Goal: Information Seeking & Learning: Learn about a topic

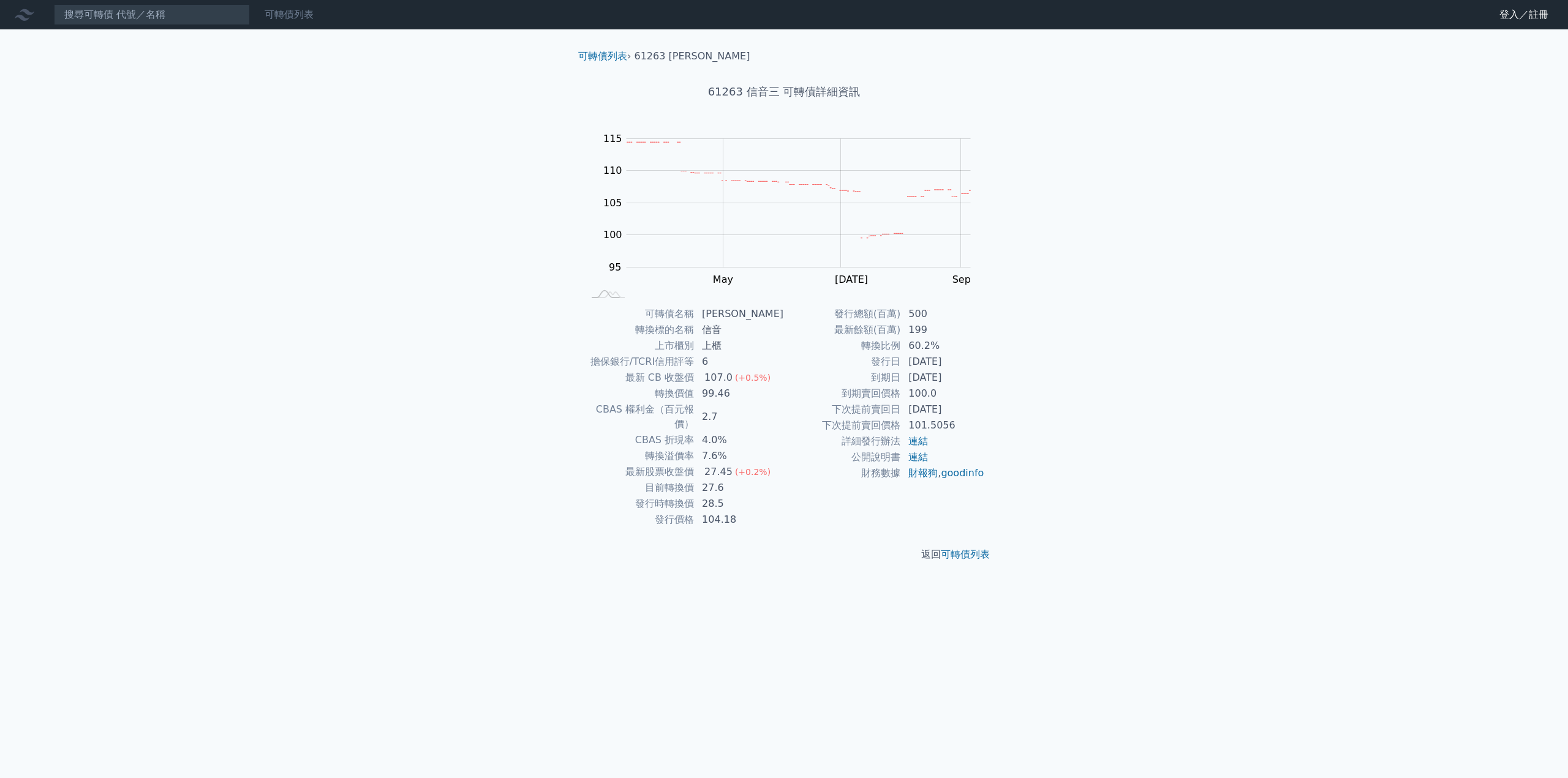
click at [297, 19] on link "可轉債列表" at bounding box center [289, 14] width 49 height 12
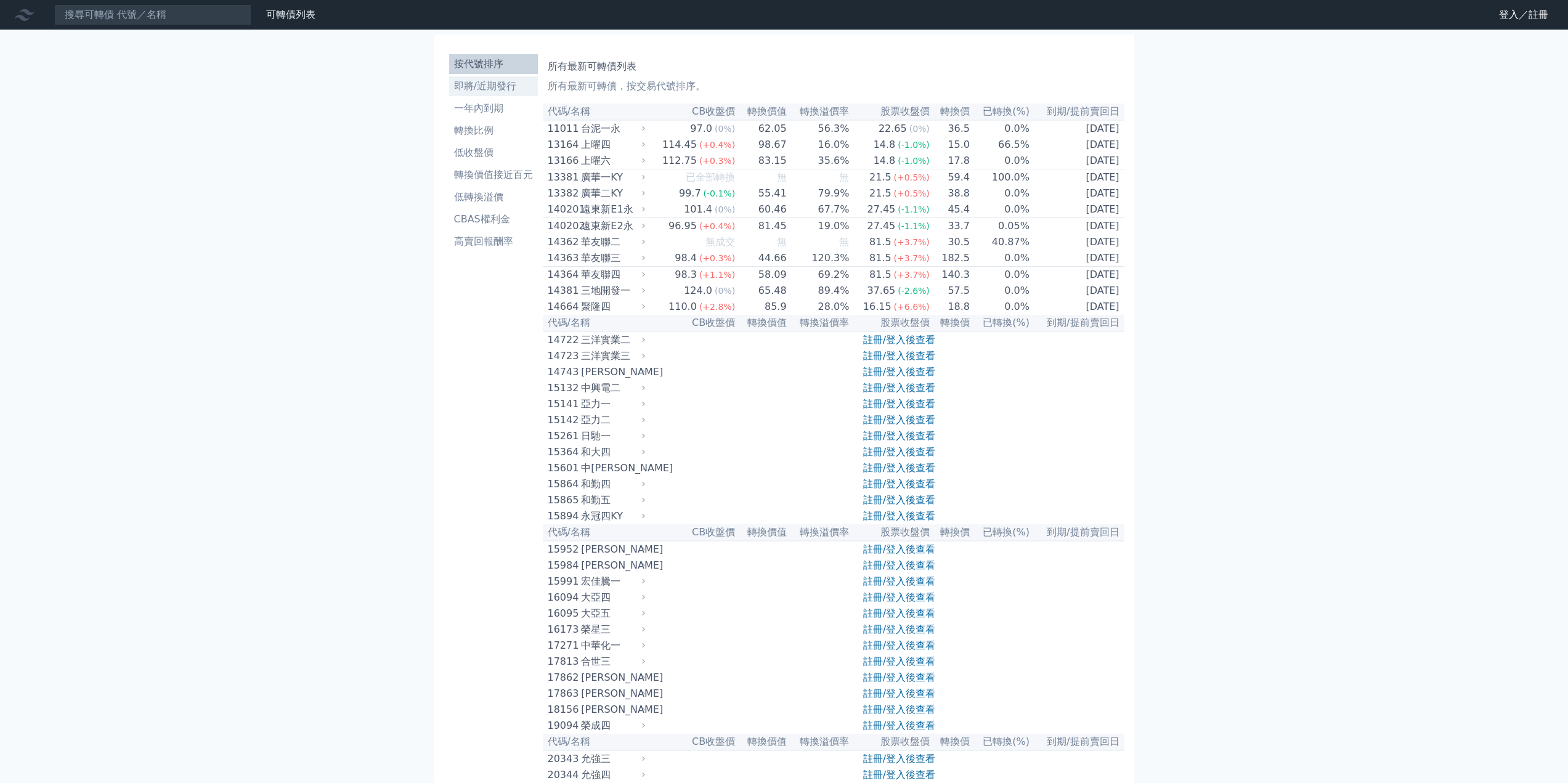
click at [494, 90] on li "即將/近期發行" at bounding box center [494, 86] width 89 height 15
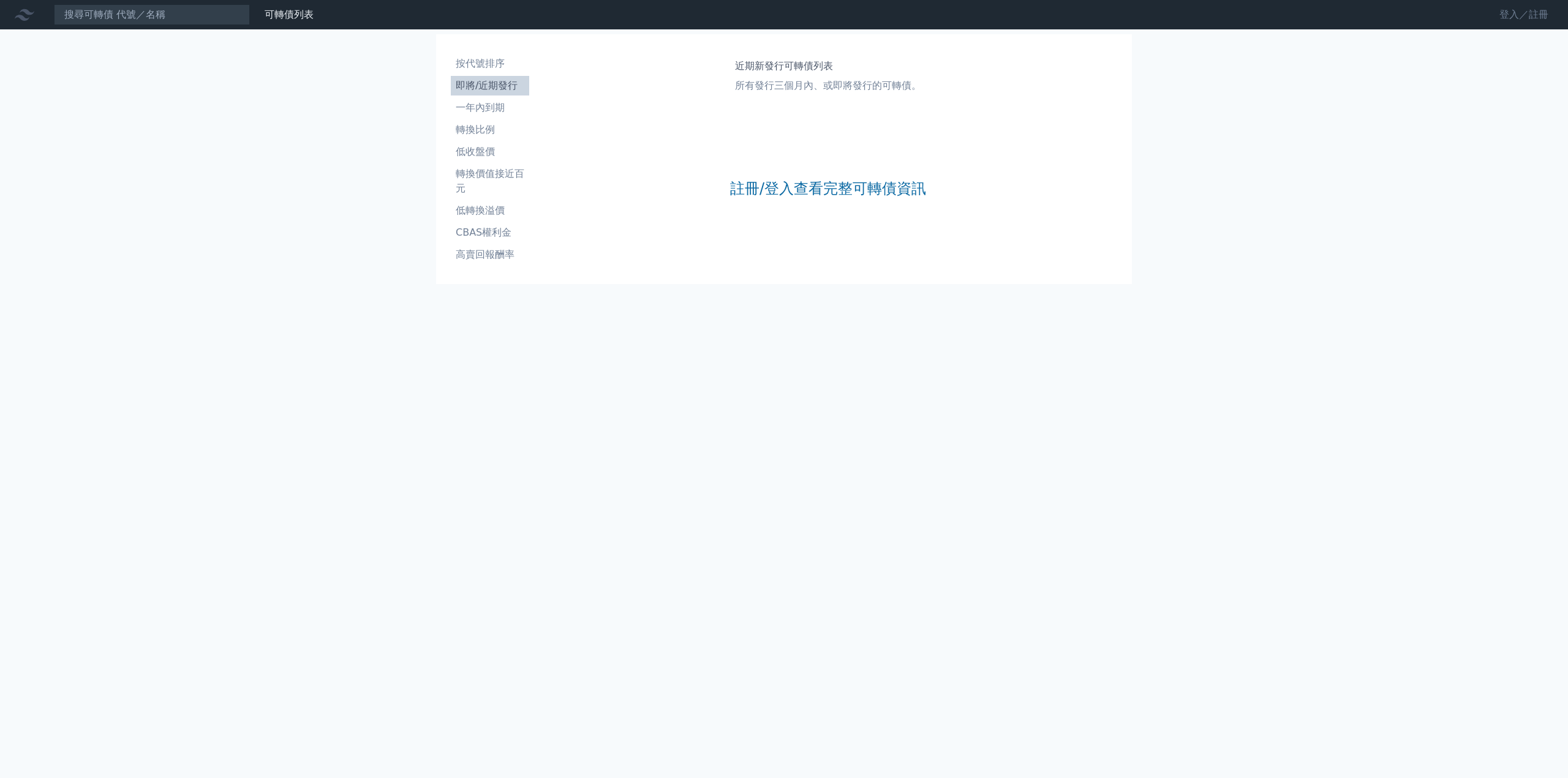
click at [1514, 18] on link "登入／註冊" at bounding box center [1523, 14] width 69 height 20
click at [762, 109] on link "Google 登入／註冊" at bounding box center [784, 108] width 128 height 26
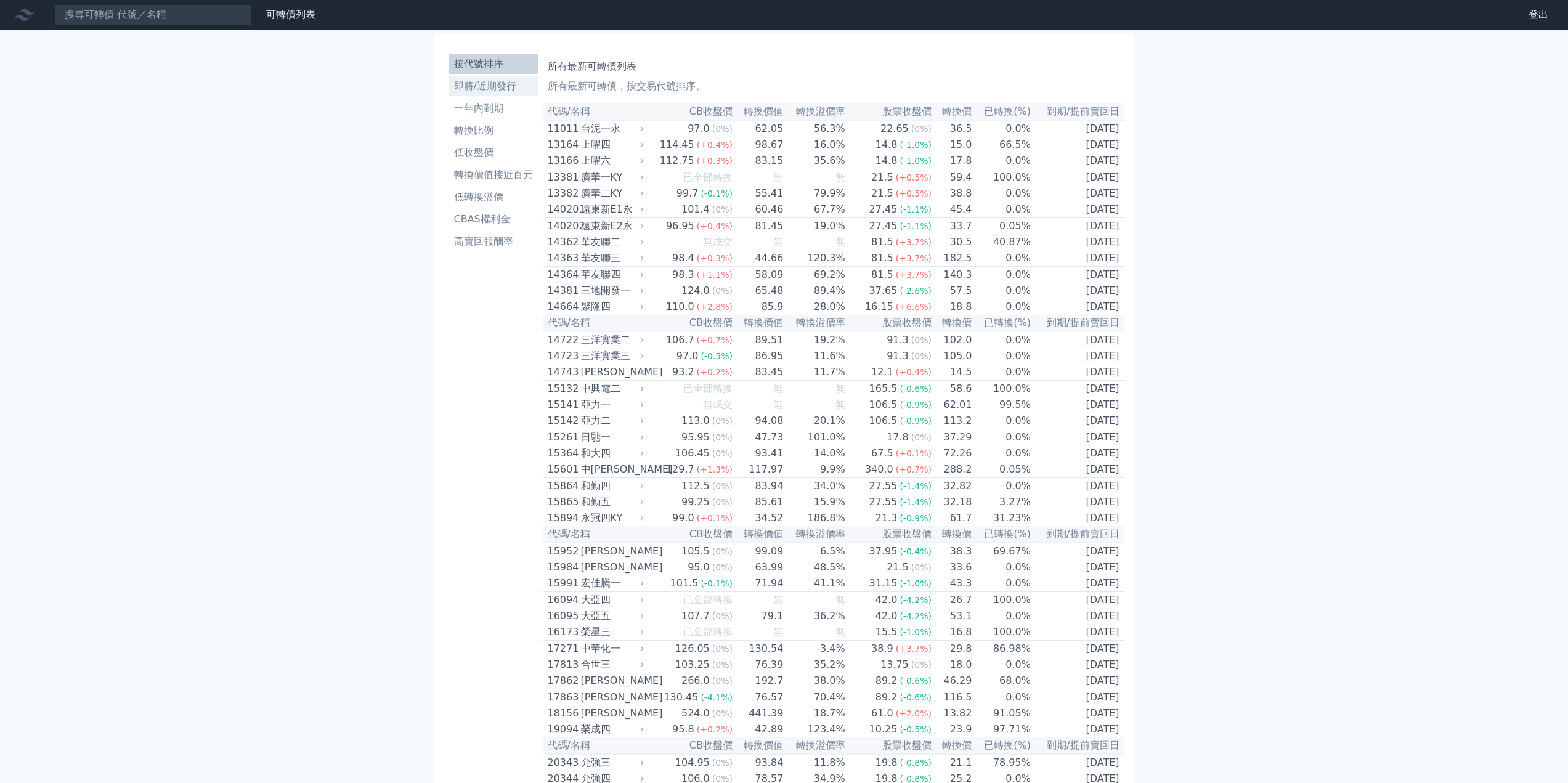
click at [470, 87] on li "即將/近期發行" at bounding box center [494, 86] width 89 height 15
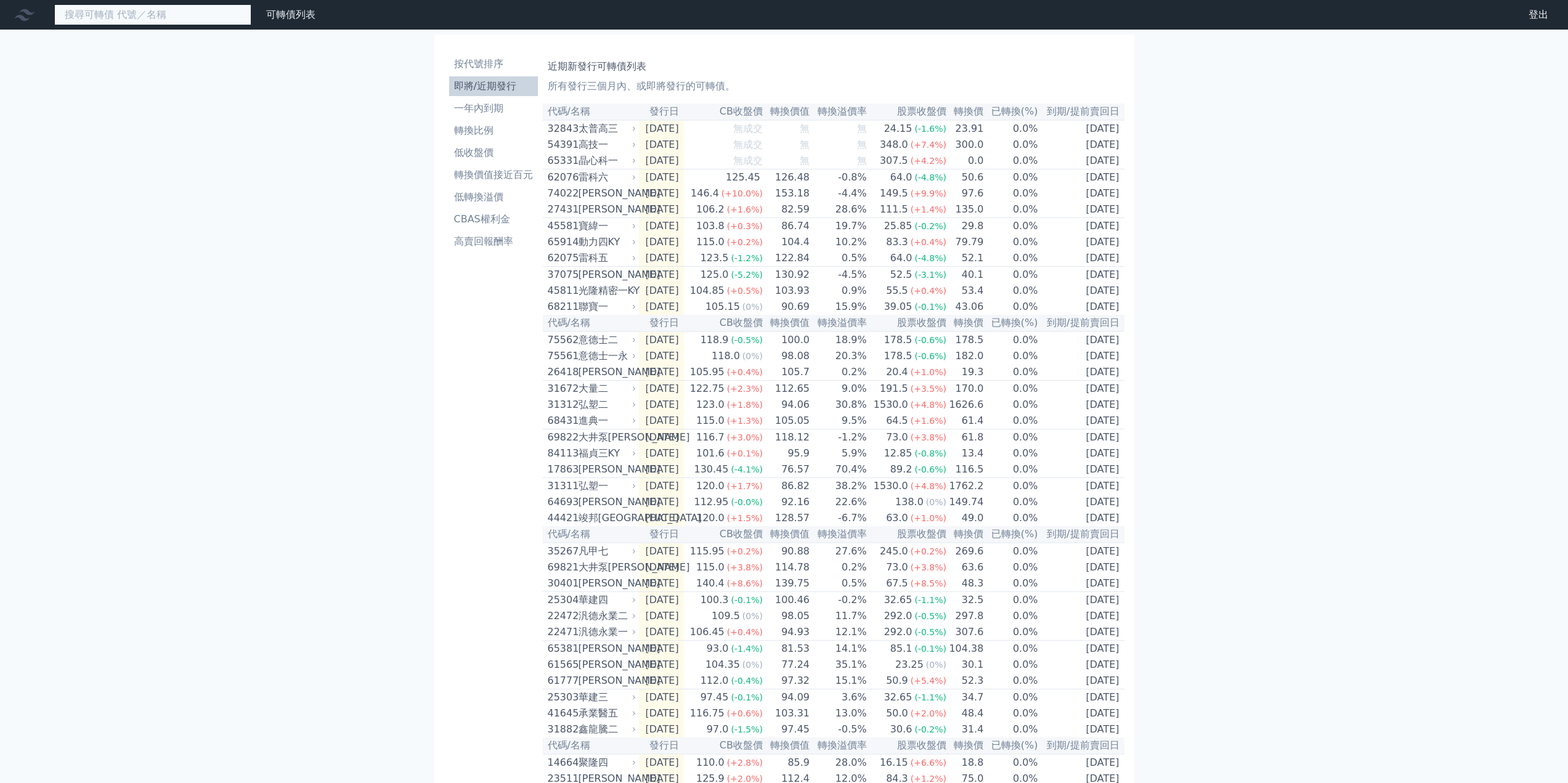
click at [226, 11] on input at bounding box center [152, 14] width 197 height 21
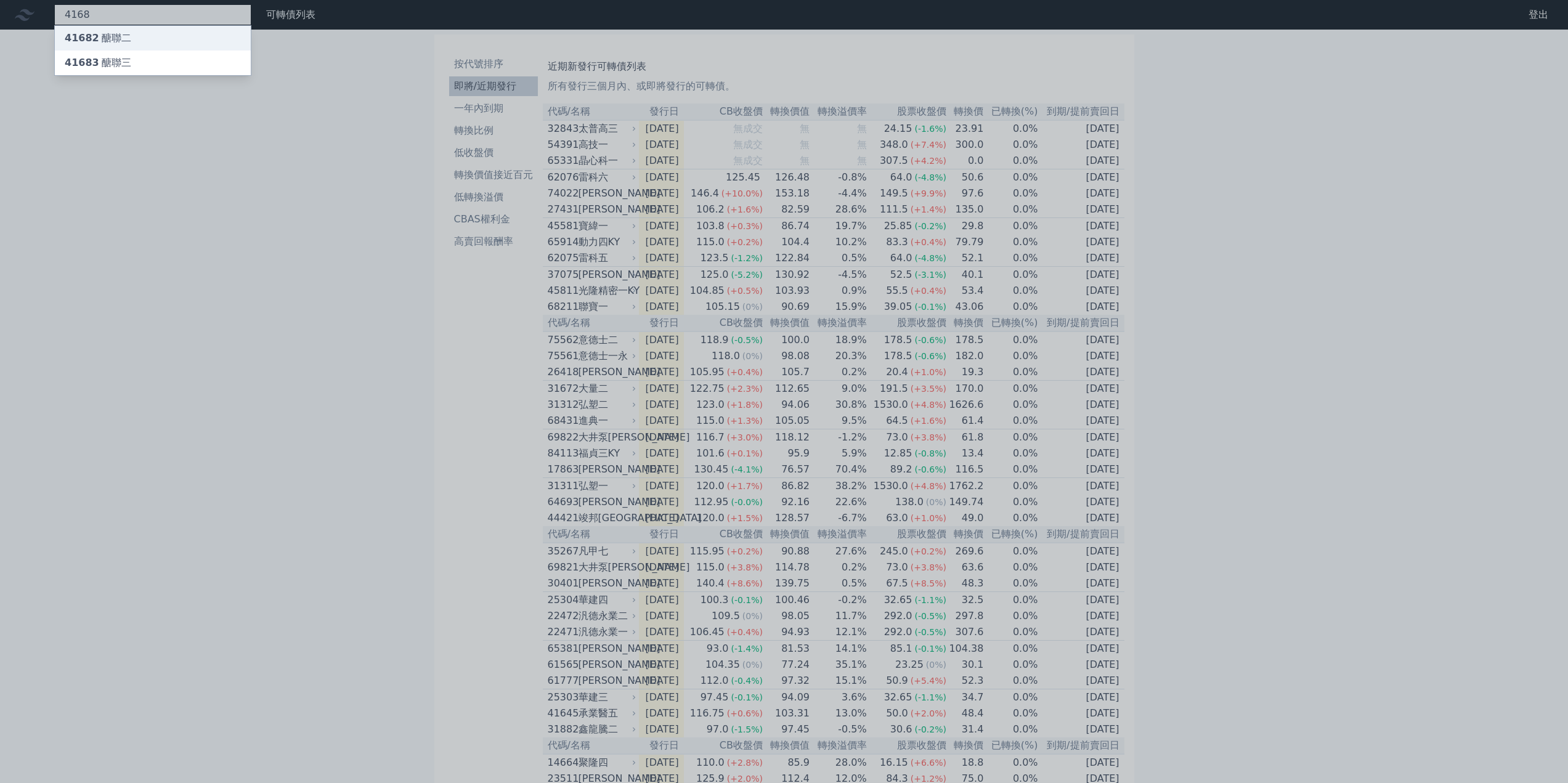
type input "4168"
click at [120, 40] on div "41682 醣聯二" at bounding box center [98, 38] width 67 height 15
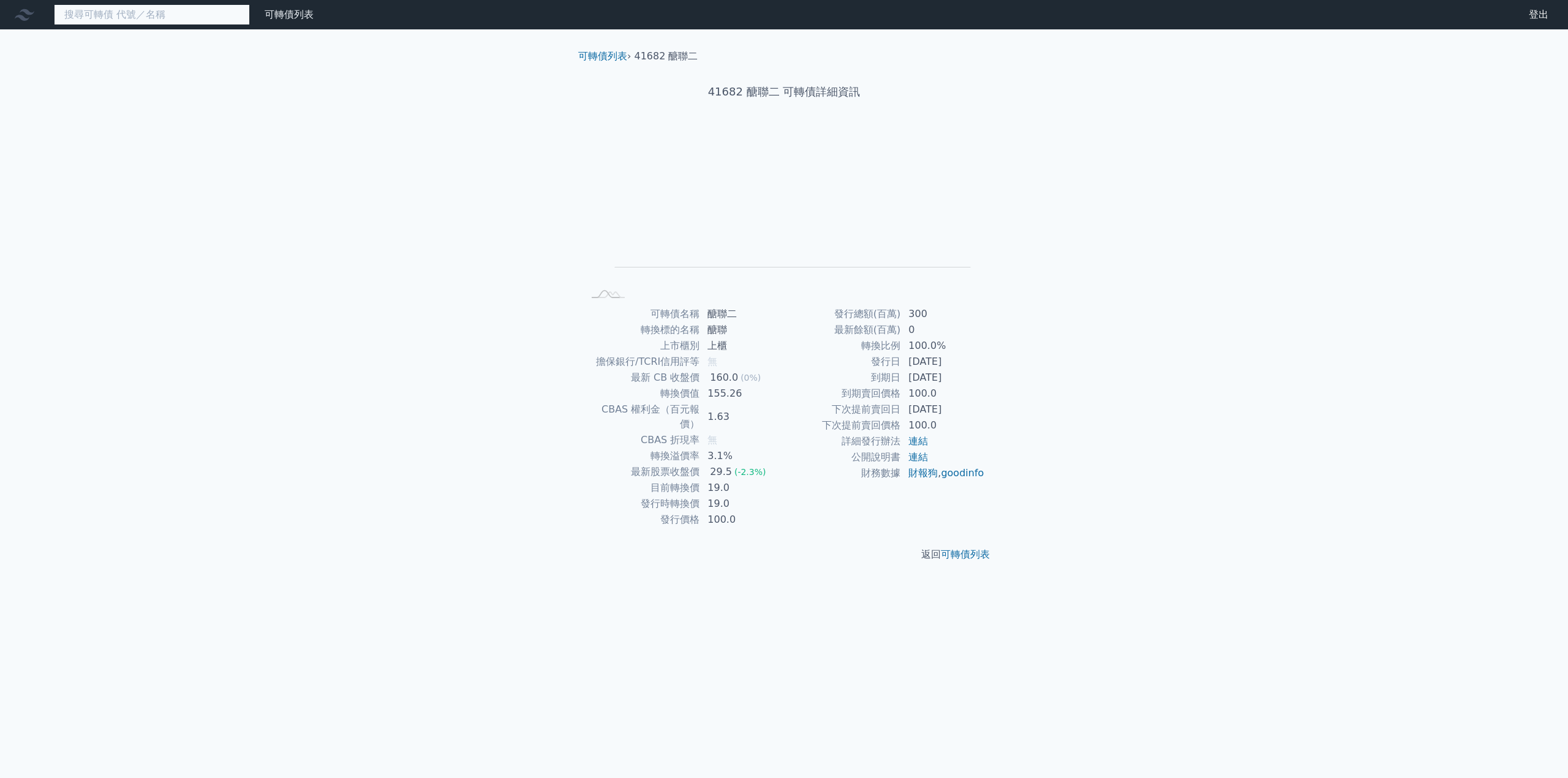
click at [120, 17] on input at bounding box center [151, 14] width 196 height 20
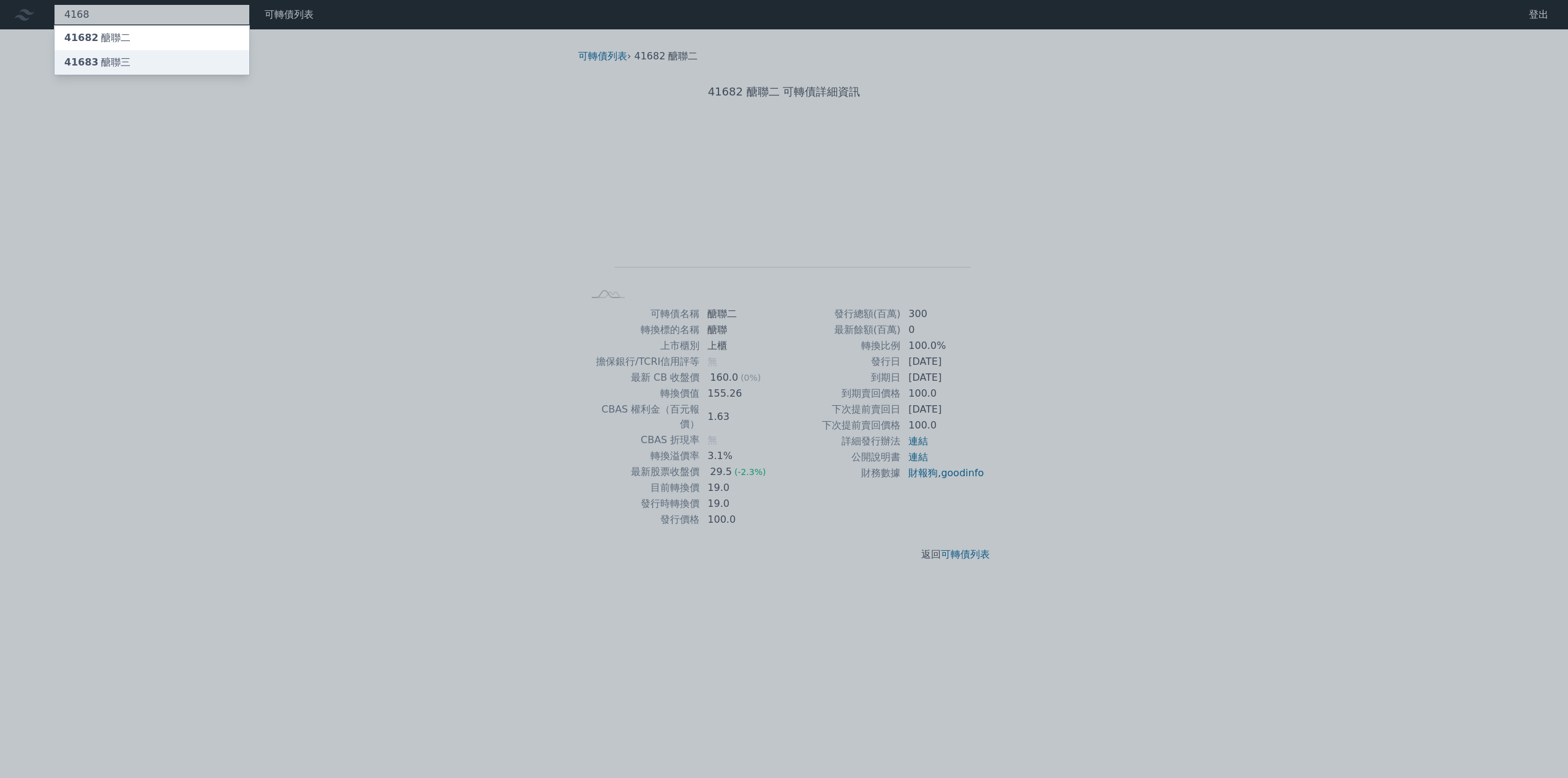
type input "4168"
click at [123, 61] on div "41683 醣聯三" at bounding box center [98, 62] width 66 height 15
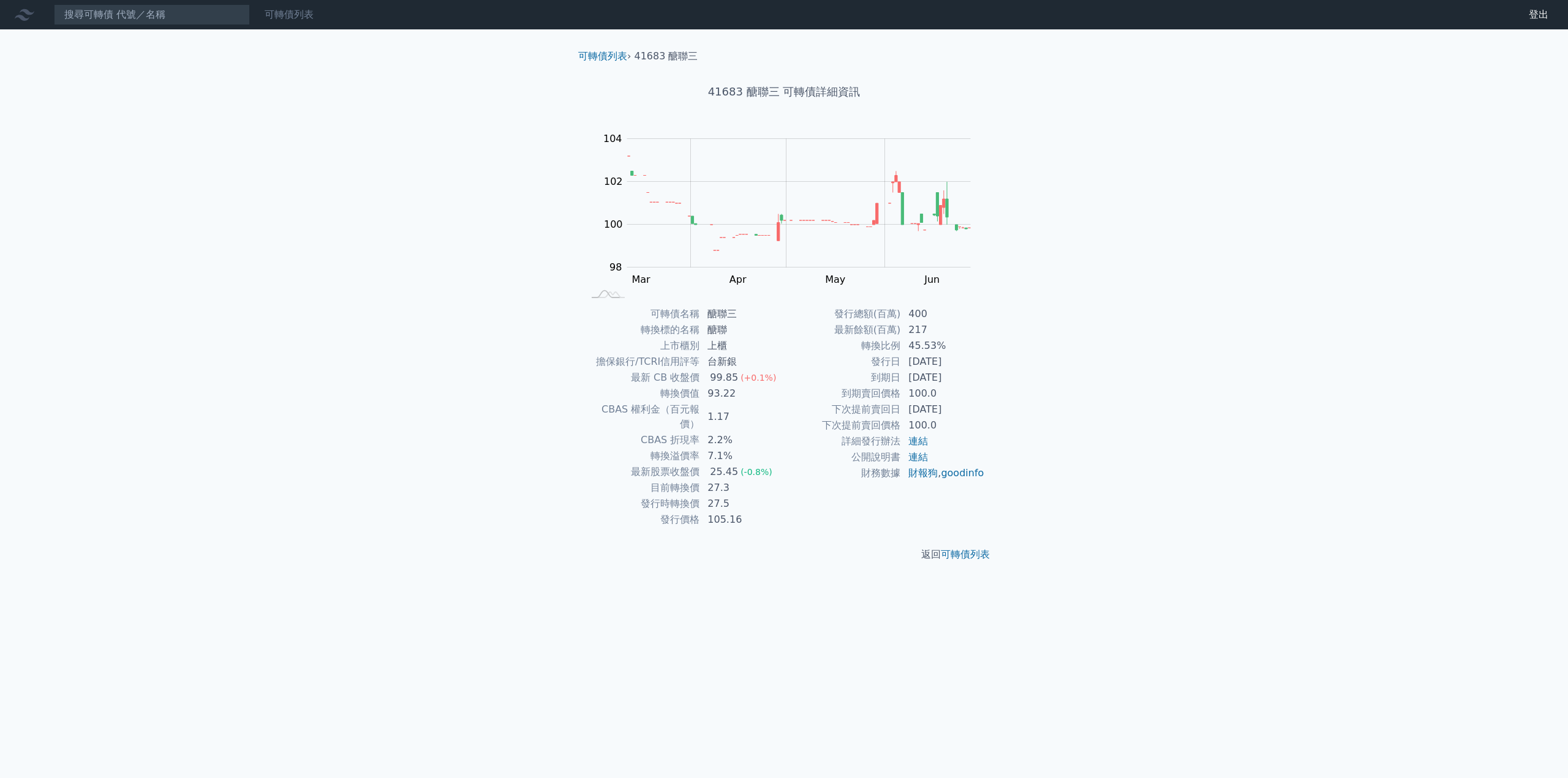
click at [280, 16] on link "可轉債列表" at bounding box center [289, 14] width 49 height 12
